Goal: Task Accomplishment & Management: Use online tool/utility

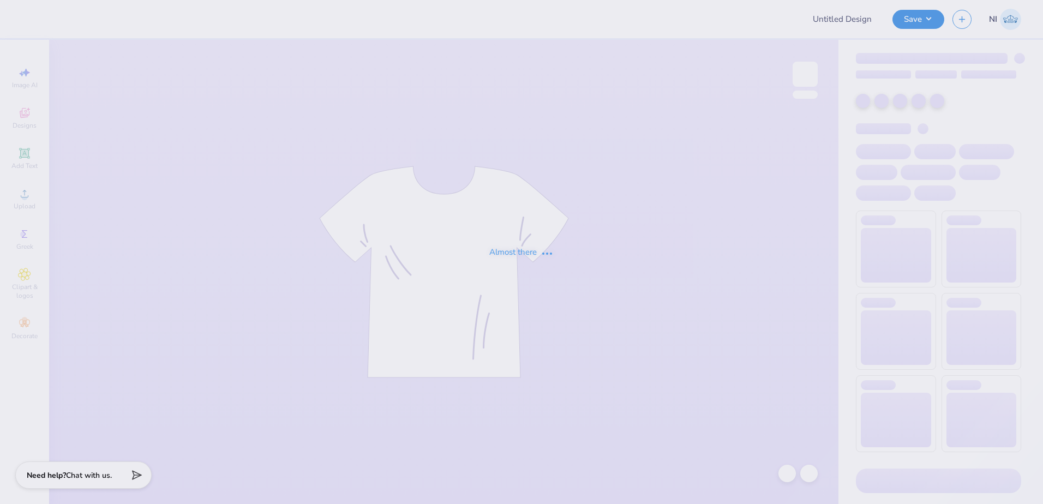
type input "Cassandra Moorman : Bowling Green State University"
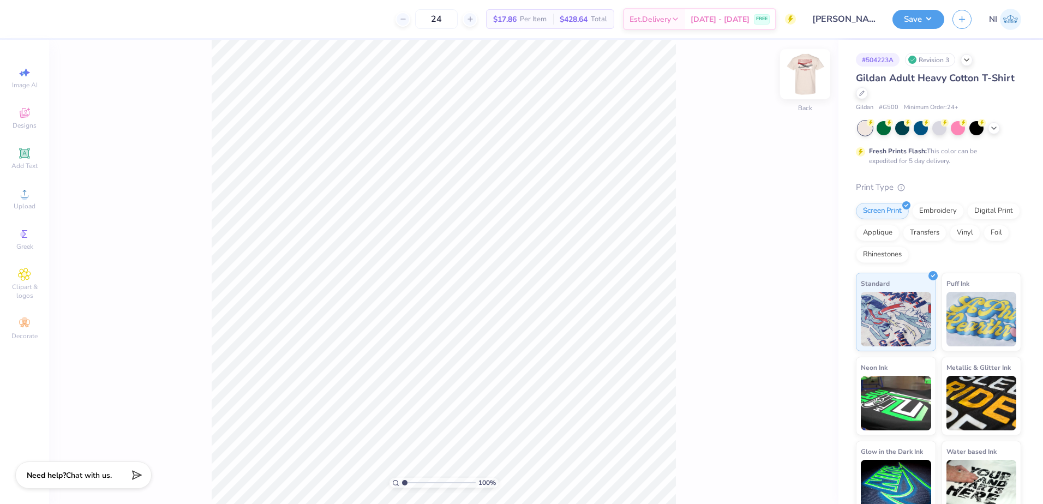
click at [800, 73] on img at bounding box center [805, 74] width 44 height 44
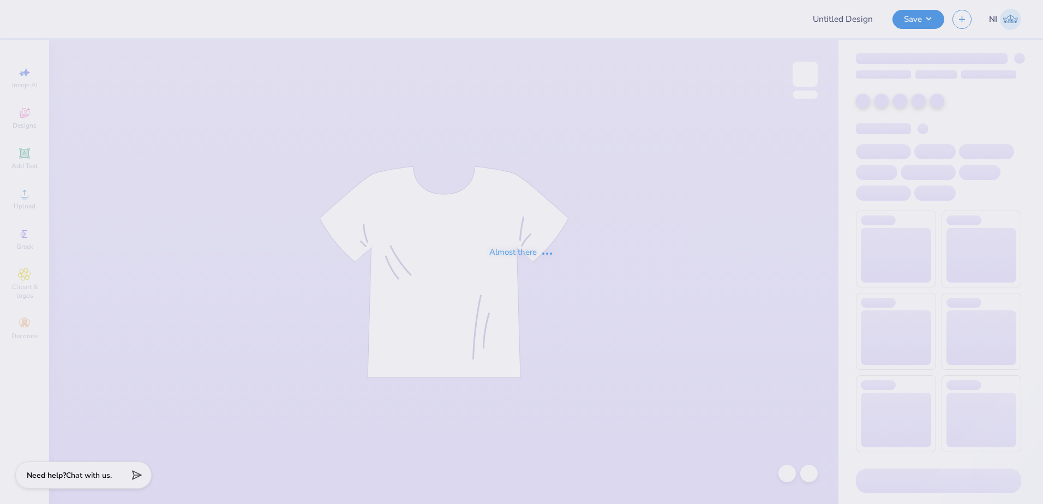
type input "Pike fall rush"
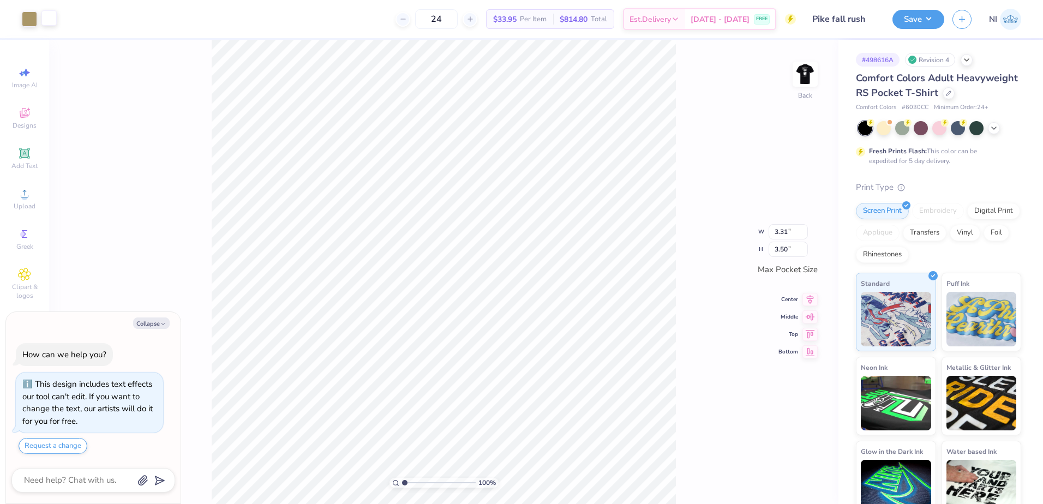
click at [45, 12] on div at bounding box center [48, 17] width 15 height 15
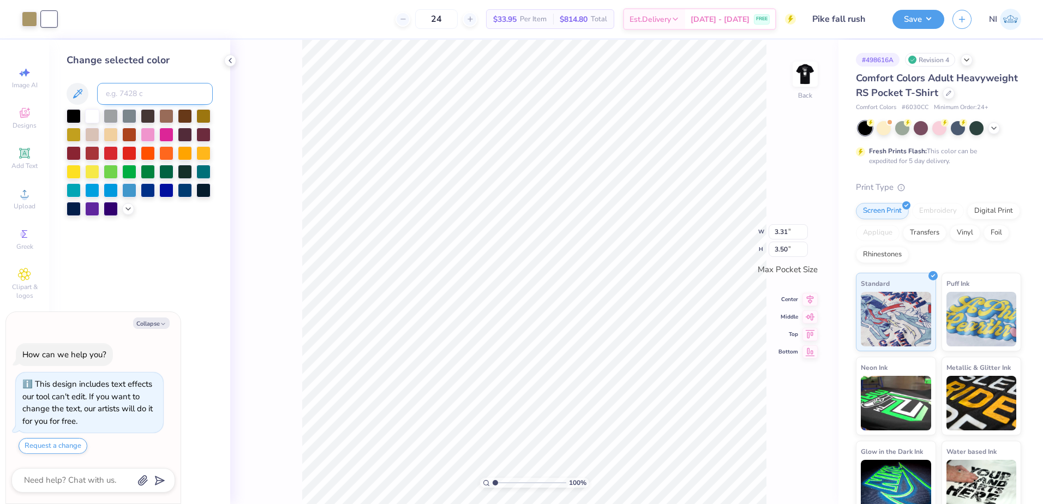
drag, startPoint x: 122, startPoint y: 85, endPoint x: 128, endPoint y: 88, distance: 6.1
click at [127, 87] on input at bounding box center [155, 94] width 116 height 22
paste input
type textarea "x"
click at [805, 79] on img at bounding box center [805, 74] width 44 height 44
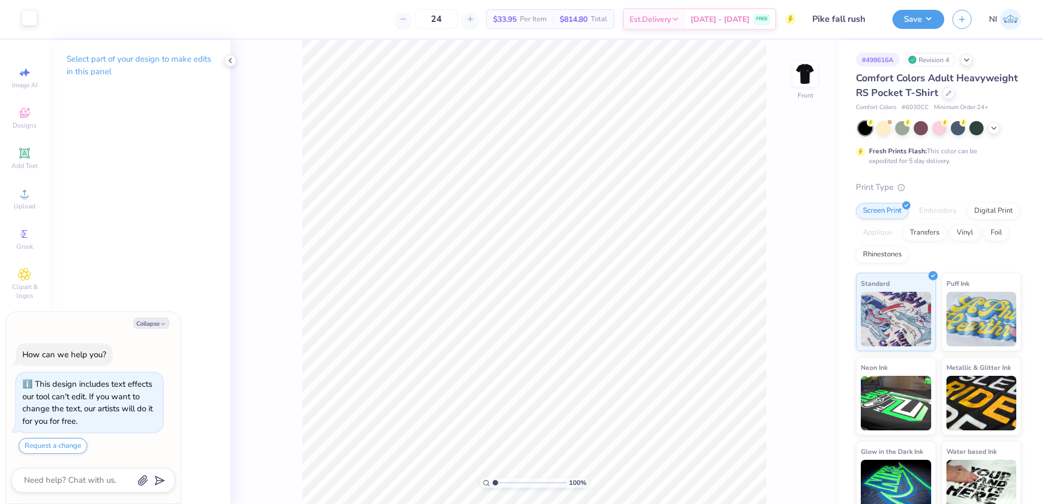
click at [26, 22] on div at bounding box center [29, 17] width 15 height 15
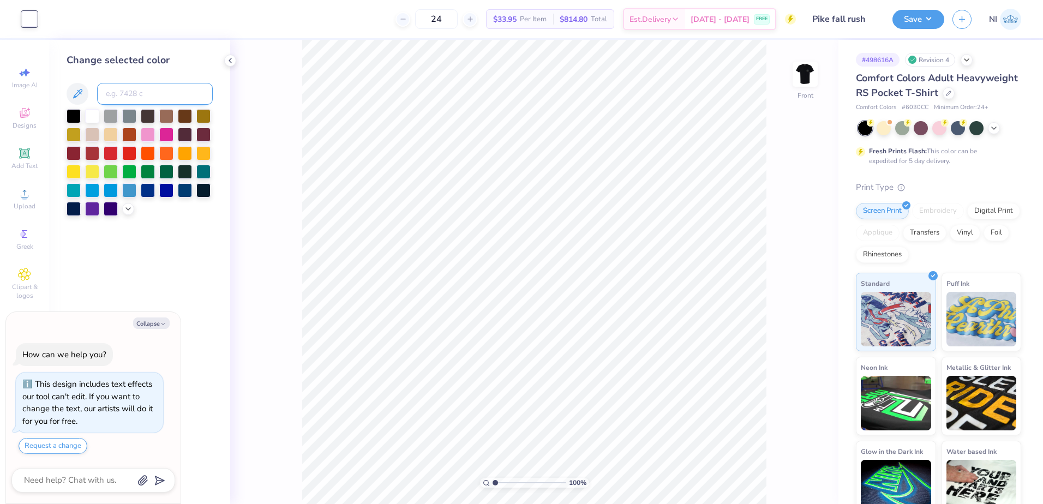
click at [132, 94] on input at bounding box center [155, 94] width 116 height 22
paste input
type textarea "x"
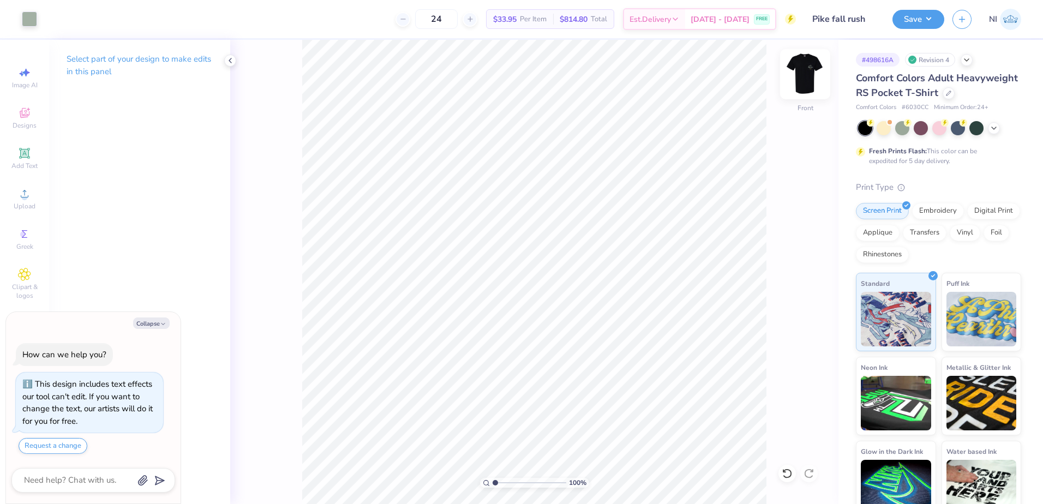
click at [802, 69] on img at bounding box center [805, 74] width 44 height 44
type textarea "x"
